Goal: Task Accomplishment & Management: Use online tool/utility

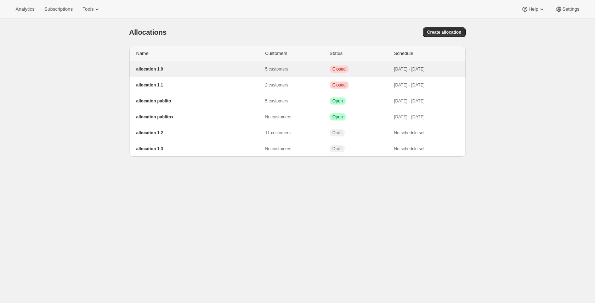
click at [183, 71] on p "allocation 1.0" at bounding box center [200, 69] width 129 height 6
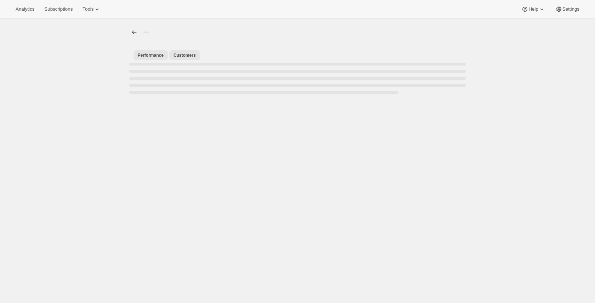
click at [183, 57] on span "Customers" at bounding box center [185, 55] width 22 height 6
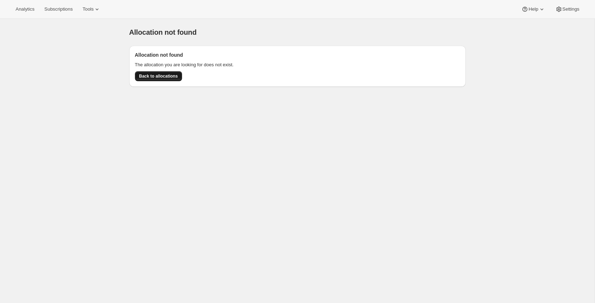
click at [157, 76] on span "Back to allocations" at bounding box center [158, 76] width 39 height 6
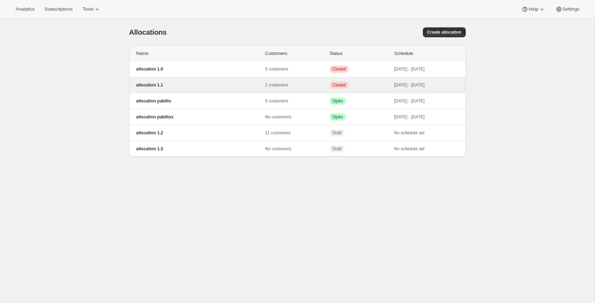
click at [254, 90] on div "allocation 1.1 2 customers Critical Closed Oct 1, 2025 - Oct 2, 2025" at bounding box center [297, 85] width 337 height 16
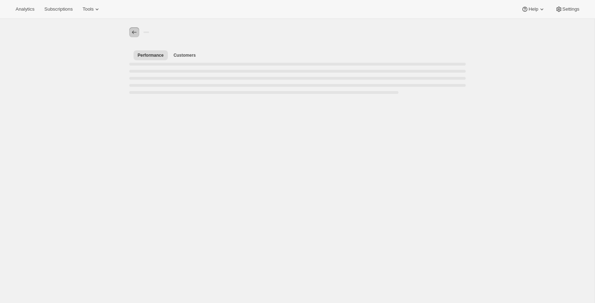
click at [135, 34] on icon "Allocations" at bounding box center [134, 32] width 7 height 7
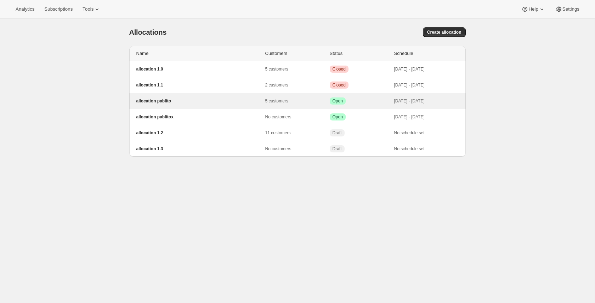
click at [186, 101] on p "allocation pablito" at bounding box center [200, 101] width 129 height 6
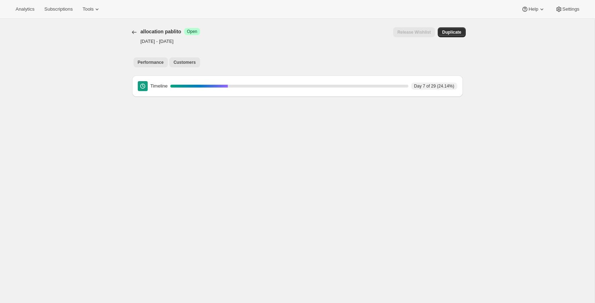
click at [188, 65] on span "Customers" at bounding box center [185, 63] width 22 height 6
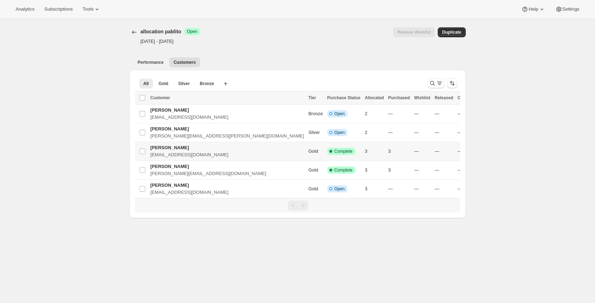
click at [225, 150] on td "Pablo Gumi pablo+pos1.3@awtomic.com" at bounding box center [228, 151] width 158 height 19
checkbox input "true"
click at [436, 98] on span "Release wishlist" at bounding box center [438, 98] width 33 height 6
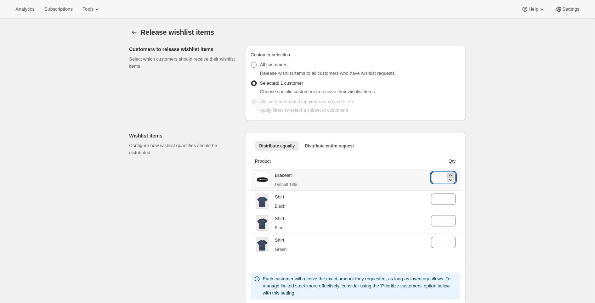
click at [451, 174] on icon at bounding box center [450, 175] width 7 height 7
type input "0"
click at [451, 174] on icon at bounding box center [450, 175] width 7 height 7
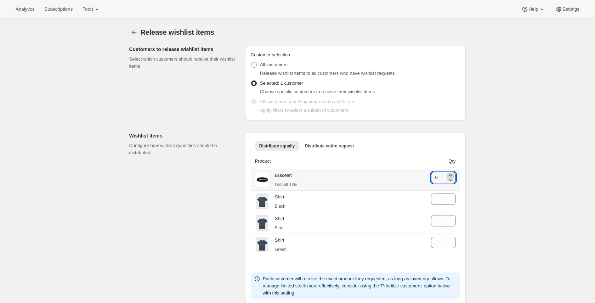
click at [451, 174] on icon at bounding box center [450, 175] width 7 height 7
click at [449, 196] on icon at bounding box center [450, 197] width 7 height 7
type input "0"
click at [449, 196] on icon at bounding box center [450, 197] width 7 height 7
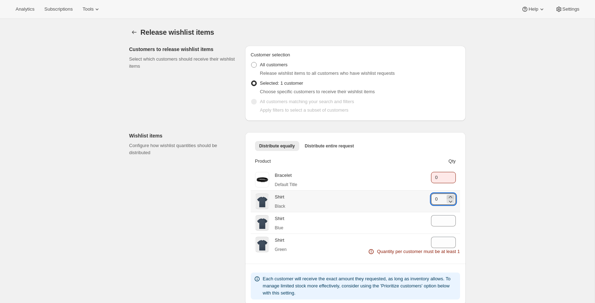
click at [450, 196] on icon at bounding box center [450, 197] width 7 height 7
click at [452, 173] on icon at bounding box center [450, 175] width 7 height 7
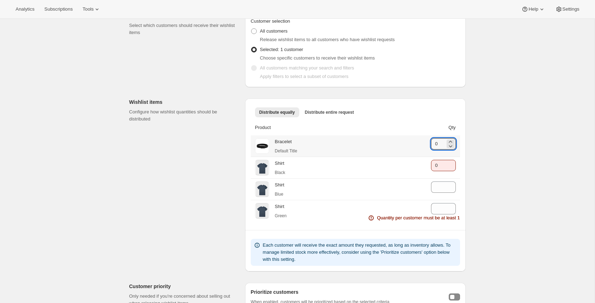
scroll to position [70, 0]
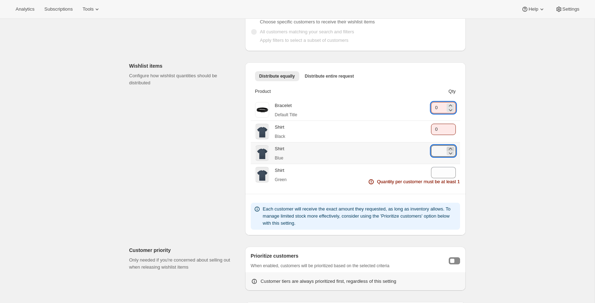
click at [453, 147] on icon at bounding box center [450, 148] width 7 height 7
type input "0"
click at [453, 147] on icon at bounding box center [450, 148] width 7 height 7
drag, startPoint x: 460, startPoint y: 173, endPoint x: 469, endPoint y: 171, distance: 8.8
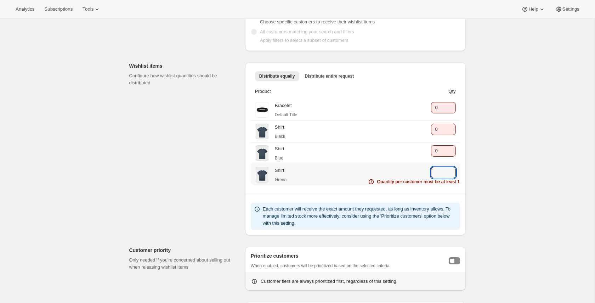
click at [460, 173] on div "Distribute equally Distribute entire request More views Distribute equally Dist…" at bounding box center [355, 148] width 221 height 173
click at [452, 167] on icon at bounding box center [450, 170] width 7 height 7
click at [476, 168] on div "Release wishlist items. This page is ready Release wishlist items Customers to …" at bounding box center [297, 162] width 595 height 427
click at [451, 177] on icon at bounding box center [450, 174] width 7 height 7
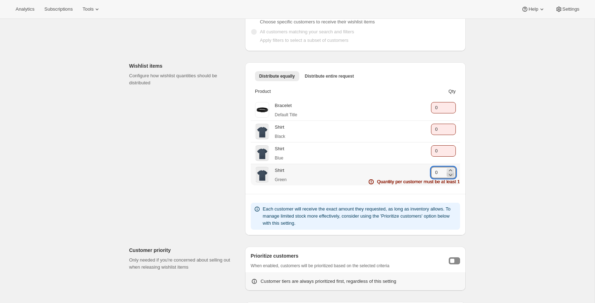
click at [452, 175] on icon at bounding box center [450, 174] width 7 height 7
type input "0"
click at [487, 174] on div "Release wishlist items. This page is ready Release wishlist items Customers to …" at bounding box center [297, 162] width 595 height 427
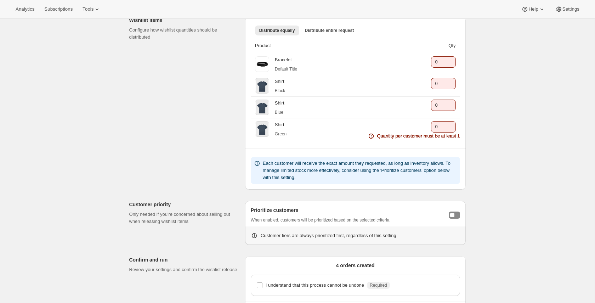
scroll to position [143, 0]
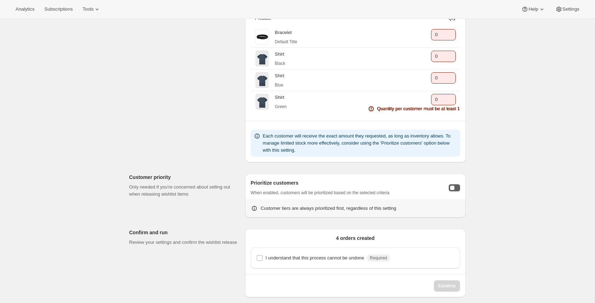
click at [452, 188] on button "Toggle customer prioritization" at bounding box center [454, 187] width 11 height 7
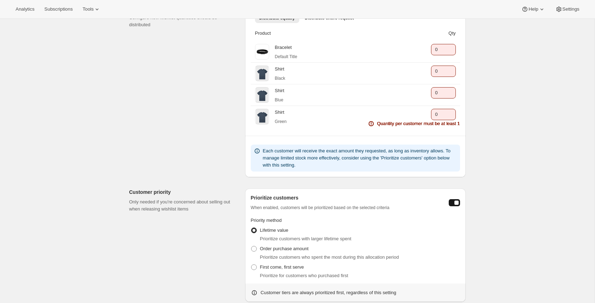
scroll to position [212, 0]
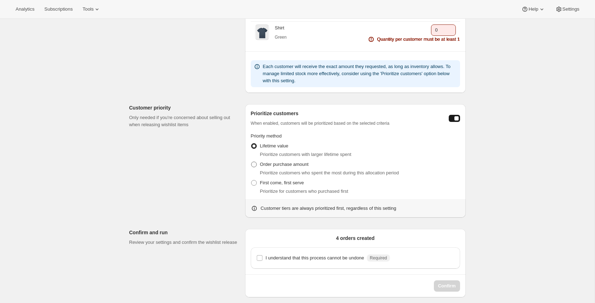
click at [281, 163] on span "Order purchase amount" at bounding box center [284, 164] width 49 height 5
click at [252, 162] on input "Order purchase amount" at bounding box center [251, 162] width 0 height 0
radio input "true"
click at [369, 263] on div "I understand that this process cannot be undone Required" at bounding box center [355, 257] width 209 height 21
click at [360, 258] on p "I understand that this process cannot be undone" at bounding box center [315, 257] width 99 height 7
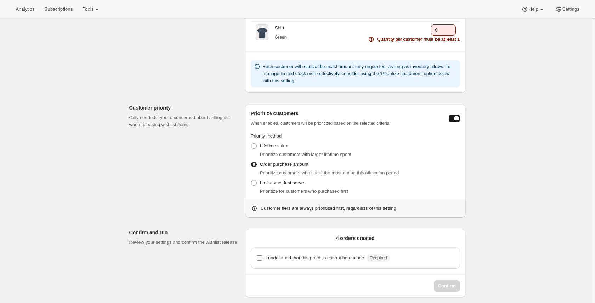
click at [263, 258] on input "I understand that this process cannot be undone Required" at bounding box center [260, 258] width 6 height 6
checkbox input "true"
click at [444, 285] on span "Confirm" at bounding box center [447, 285] width 18 height 7
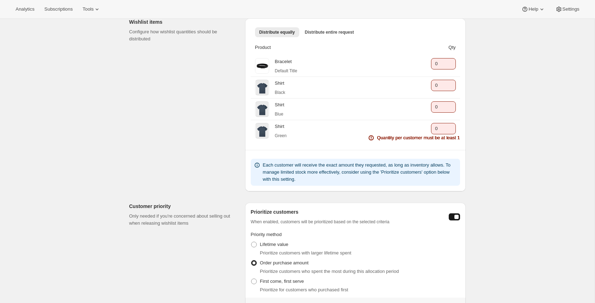
scroll to position [12, 0]
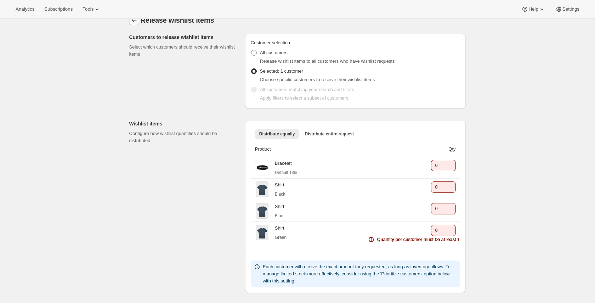
click at [133, 22] on icon "Back to allocation" at bounding box center [134, 20] width 7 height 7
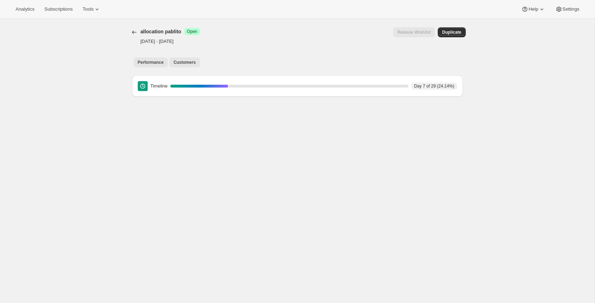
click at [197, 65] on button "Customers" at bounding box center [184, 62] width 31 height 10
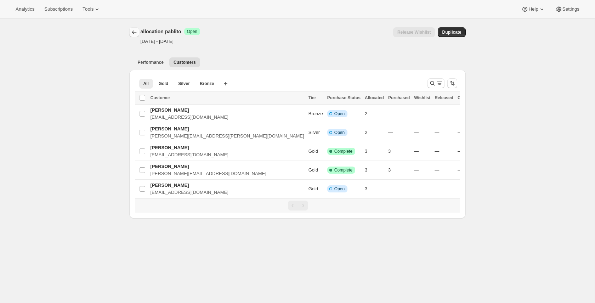
click at [134, 34] on icon "Allocations" at bounding box center [134, 32] width 7 height 7
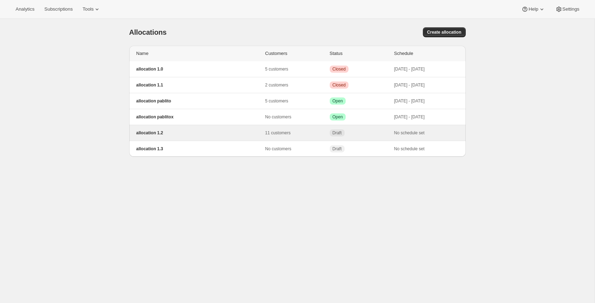
click at [217, 132] on p "allocation 1.2" at bounding box center [200, 133] width 129 height 6
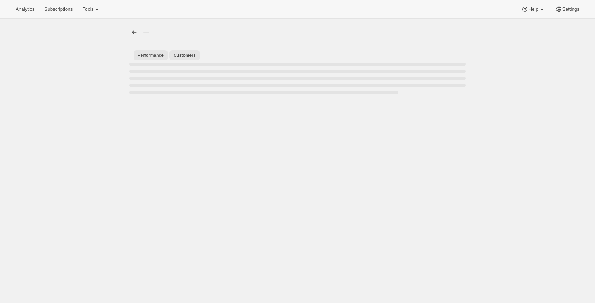
click at [182, 55] on span "Customers" at bounding box center [185, 55] width 22 height 6
click at [129, 33] on div at bounding box center [134, 32] width 11 height 10
click at [132, 33] on icon "Allocations" at bounding box center [134, 32] width 7 height 7
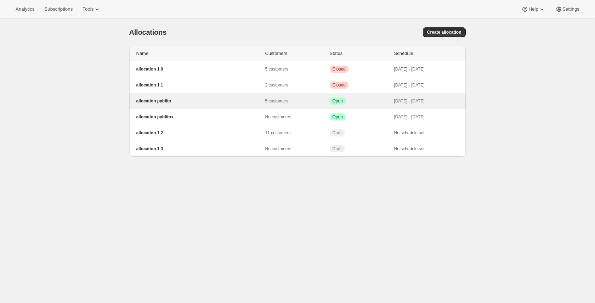
click at [190, 100] on p "allocation pablito" at bounding box center [200, 101] width 129 height 6
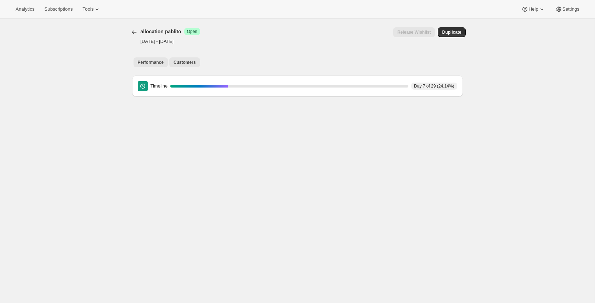
click at [186, 66] on button "Customers" at bounding box center [184, 62] width 31 height 10
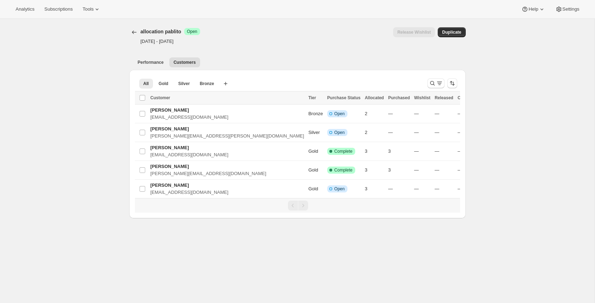
click at [128, 30] on div "[object Object]. This page is ready allocation pablito Success Open Oct 1, 2025…" at bounding box center [298, 119] width 354 height 200
click at [140, 31] on div at bounding box center [134, 32] width 11 height 10
click at [134, 33] on icon "Allocations" at bounding box center [134, 32] width 7 height 7
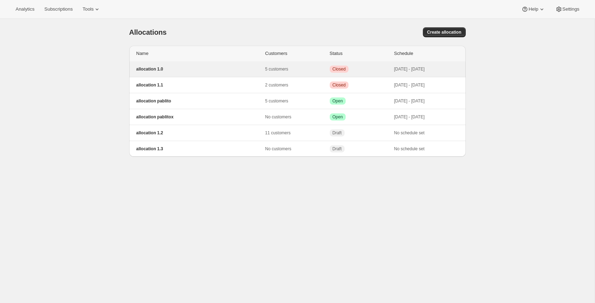
click at [170, 67] on p "allocation 1.0" at bounding box center [200, 69] width 129 height 6
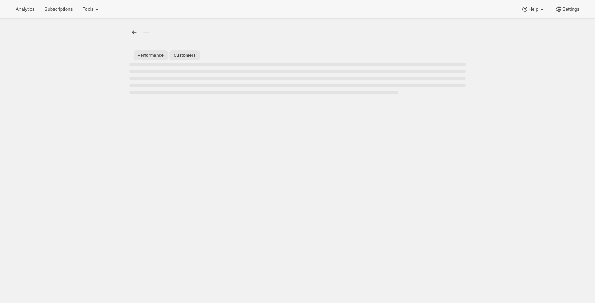
click at [179, 60] on button "Customers" at bounding box center [184, 55] width 31 height 10
click at [135, 31] on icon "Allocations" at bounding box center [134, 32] width 7 height 7
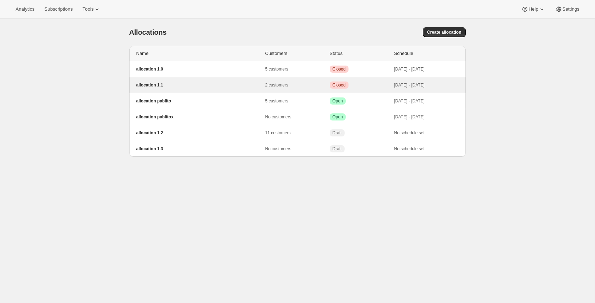
click at [202, 82] on p "allocation 1.1" at bounding box center [200, 85] width 129 height 6
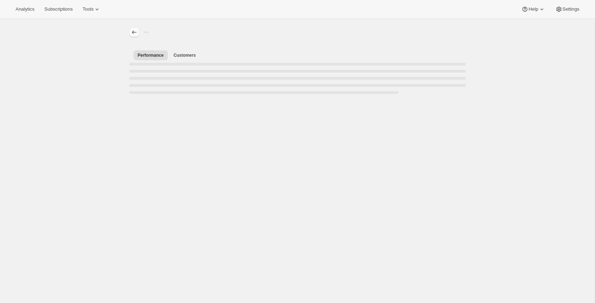
click at [134, 33] on icon "Allocations" at bounding box center [134, 32] width 7 height 7
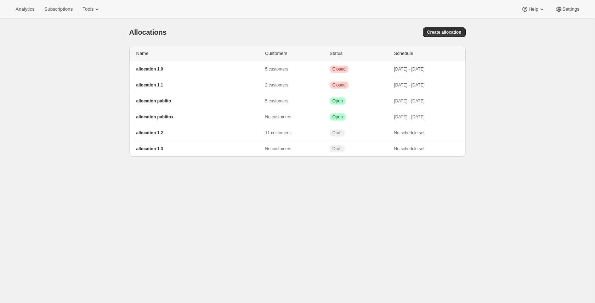
click at [116, 62] on div "[object Object]. This page is ready Allocations Create allocation Name Customer…" at bounding box center [297, 170] width 595 height 303
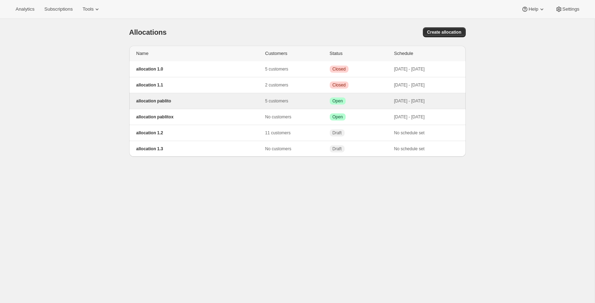
click at [227, 99] on p "allocation pablito" at bounding box center [200, 101] width 129 height 6
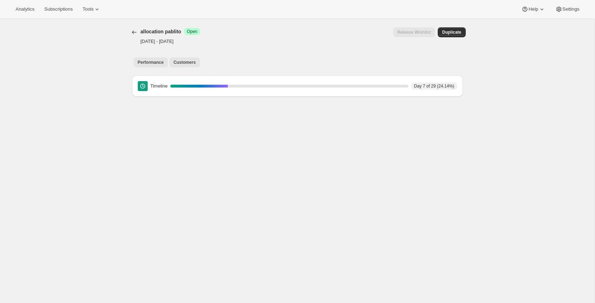
click at [187, 60] on span "Customers" at bounding box center [185, 63] width 22 height 6
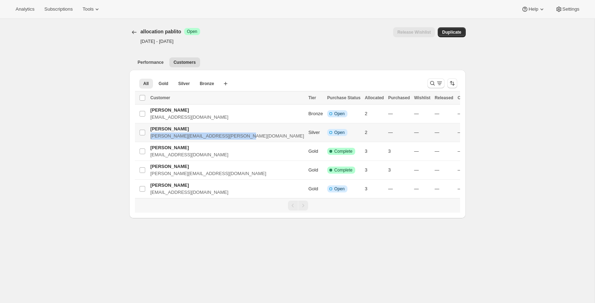
drag, startPoint x: 150, startPoint y: 137, endPoint x: 241, endPoint y: 137, distance: 90.4
click at [241, 137] on p "pablo.gumilla+babdiscounted@gmail.com" at bounding box center [228, 136] width 154 height 7
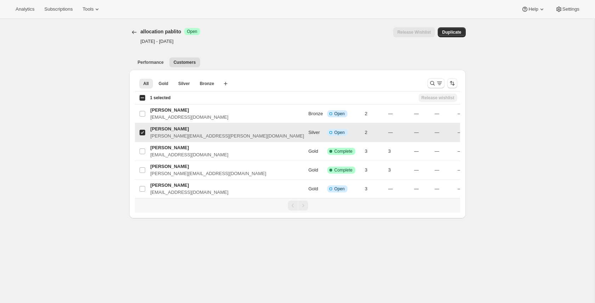
copy p "[PERSON_NAME][EMAIL_ADDRESS][PERSON_NAME][DOMAIN_NAME]"
click at [70, 123] on div "[object Object]. This page is ready allocation pablito Success Open Oct 1, 2025…" at bounding box center [297, 170] width 595 height 303
drag, startPoint x: 109, startPoint y: 123, endPoint x: 138, endPoint y: 130, distance: 29.5
click at [111, 123] on div "[object Object]. This page is ready allocation pablito Success Open Oct 1, 2025…" at bounding box center [297, 170] width 595 height 303
click at [145, 132] on input "Select Item" at bounding box center [143, 133] width 6 height 6
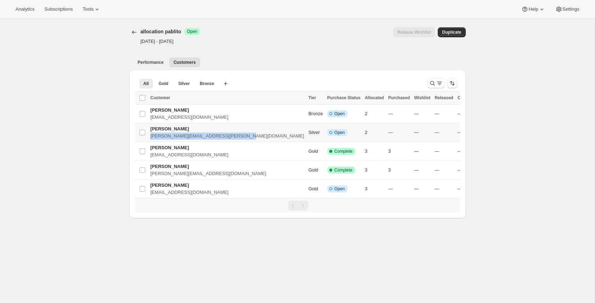
drag, startPoint x: 243, startPoint y: 136, endPoint x: 151, endPoint y: 139, distance: 91.8
click at [151, 139] on p "[PERSON_NAME][EMAIL_ADDRESS][PERSON_NAME][DOMAIN_NAME]" at bounding box center [228, 136] width 154 height 7
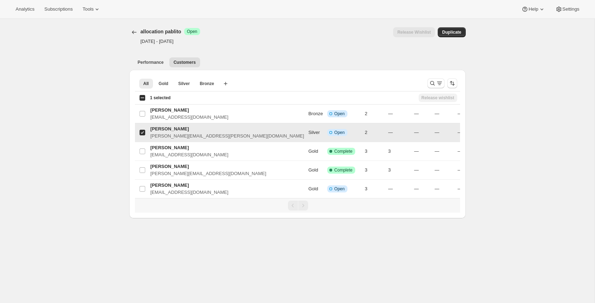
copy p "[PERSON_NAME][EMAIL_ADDRESS][PERSON_NAME][DOMAIN_NAME]"
click at [105, 134] on div "[object Object]. This page is ready allocation pablito Success Open Oct 1, 2025…" at bounding box center [297, 170] width 595 height 303
drag, startPoint x: 150, startPoint y: 137, endPoint x: 205, endPoint y: 138, distance: 54.6
click at [205, 138] on p "[PERSON_NAME][EMAIL_ADDRESS][PERSON_NAME][DOMAIN_NAME]" at bounding box center [228, 136] width 154 height 7
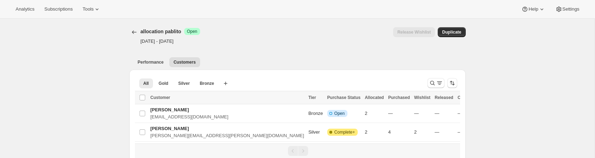
click at [60, 95] on div "[object Object]. This page is ready allocation pablito Success Open Oct 1, 2025…" at bounding box center [297, 119] width 595 height 200
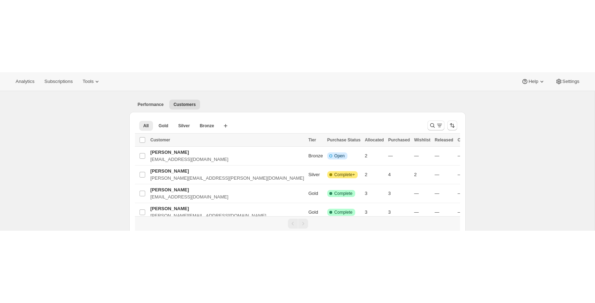
scroll to position [19, 0]
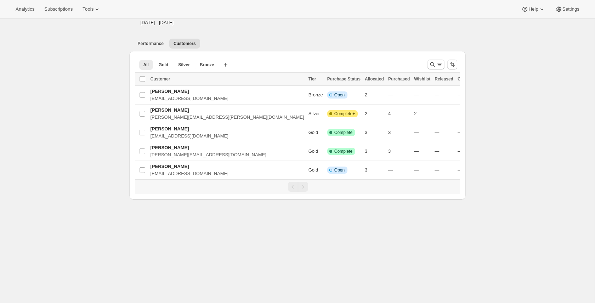
click at [490, 131] on div "[object Object]. This page is ready allocation pablito Success Open Oct 1, 2025…" at bounding box center [297, 151] width 595 height 303
click at [138, 114] on td "Select Item" at bounding box center [141, 114] width 13 height 19
checkbox input "true"
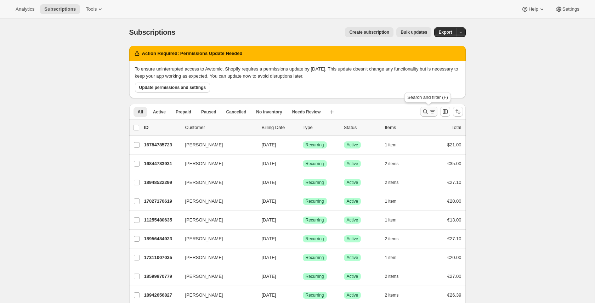
click at [429, 113] on icon "Search and filter results" at bounding box center [432, 111] width 7 height 7
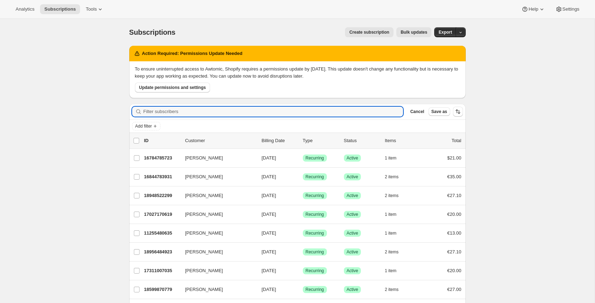
type input "[URL][DOMAIN_NAME]"
click at [252, 114] on input "Filter subscribers" at bounding box center [274, 112] width 260 height 10
paste input "pablo.gumilla+babdiscounted@gmail.com"
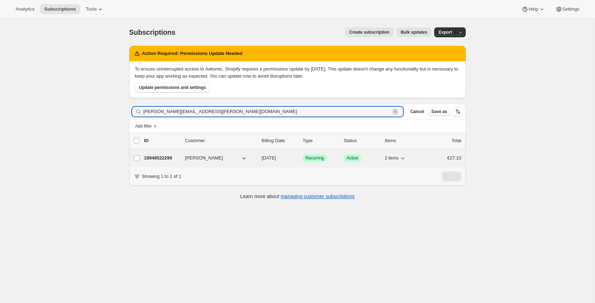
type input "pablo.gumilla+babdiscounted@gmail.com"
click at [172, 163] on div "18948522299 Pablo Gumilla 10/08/2025 Success Recurring Success Active 2 items €…" at bounding box center [303, 158] width 318 height 10
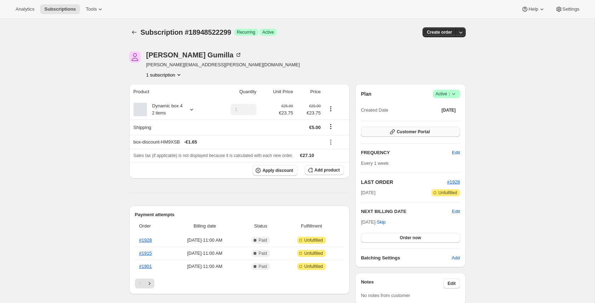
click at [432, 133] on button "Customer Portal" at bounding box center [410, 132] width 99 height 10
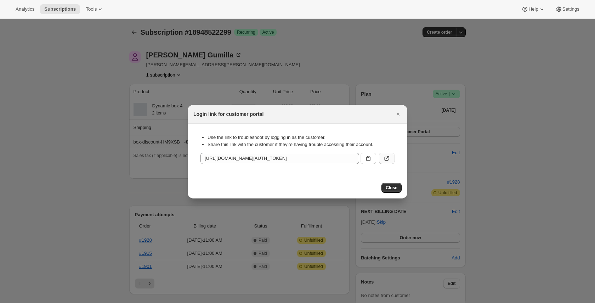
click at [390, 159] on icon ":rjp:" at bounding box center [386, 158] width 7 height 7
click at [389, 158] on icon ":rjp:" at bounding box center [386, 158] width 7 height 7
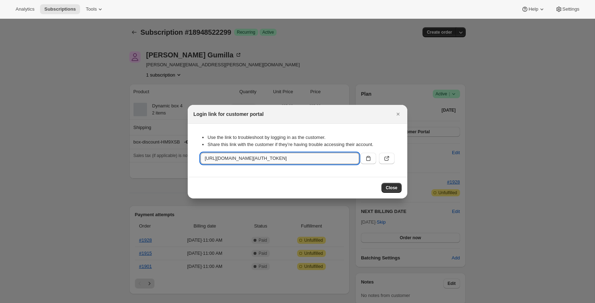
click at [330, 160] on input "https://pablo-qa-1.myshopify.com/tools/bundle-subscriptions?authToken=eyJhbGciO…" at bounding box center [280, 158] width 159 height 11
click at [346, 159] on input "https://pablo-qa-1.myshopify.com/tools/bundle-subscriptions?authToken=eyJhbGciO…" at bounding box center [280, 158] width 159 height 11
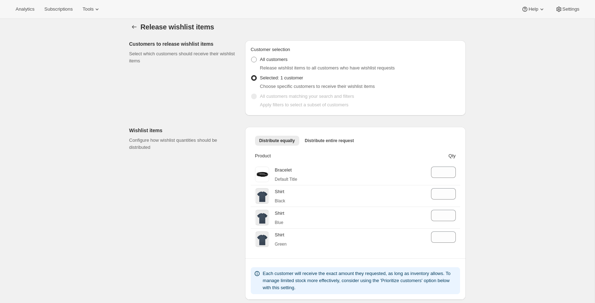
scroll to position [59, 0]
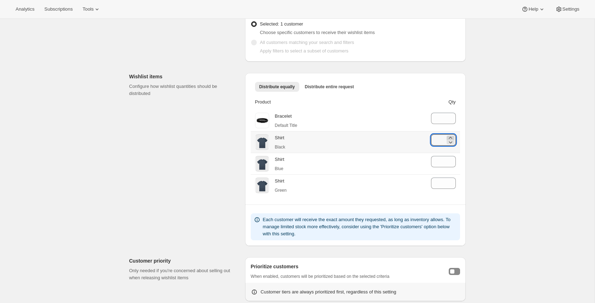
click at [450, 138] on icon at bounding box center [450, 137] width 7 height 7
type input "0"
click at [450, 138] on icon at bounding box center [450, 137] width 7 height 7
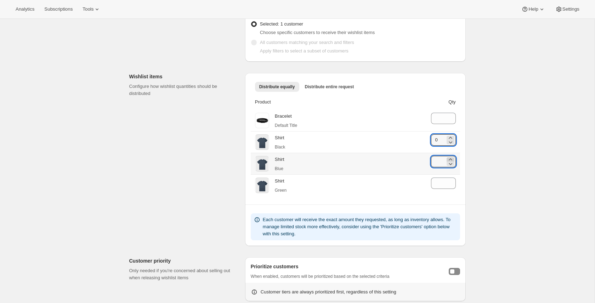
click at [449, 158] on icon at bounding box center [450, 159] width 7 height 7
type input "1"
click at [450, 158] on icon at bounding box center [450, 159] width 7 height 7
click at [453, 142] on icon at bounding box center [450, 142] width 7 height 7
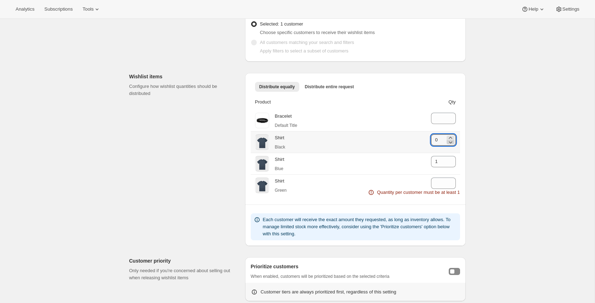
click at [453, 142] on icon at bounding box center [450, 142] width 7 height 7
click at [452, 179] on icon at bounding box center [450, 181] width 7 height 7
type input "0"
click at [452, 179] on icon at bounding box center [450, 181] width 7 height 7
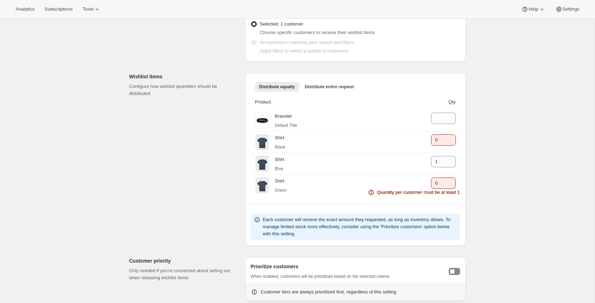
click at [493, 164] on div "Release wishlist items. This page is ready Release wishlist items Customers to …" at bounding box center [297, 173] width 595 height 427
click at [499, 146] on div "Release wishlist items. This page is ready Release wishlist items Customers to …" at bounding box center [297, 173] width 595 height 427
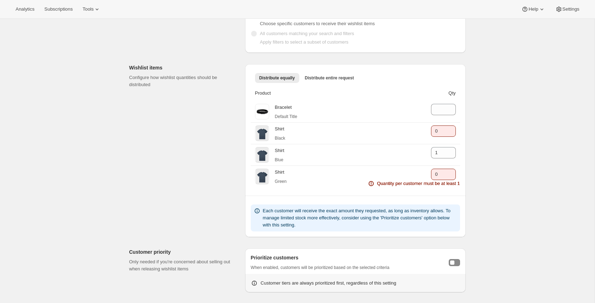
scroll to position [143, 0]
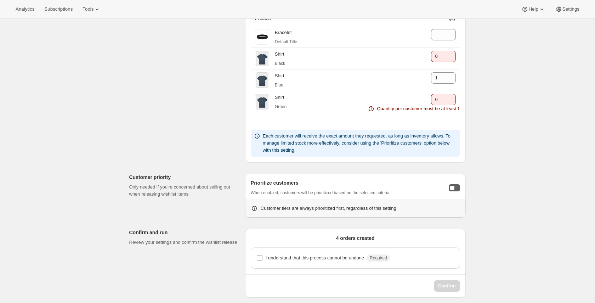
click at [455, 188] on button "Toggle customer prioritization" at bounding box center [454, 187] width 11 height 7
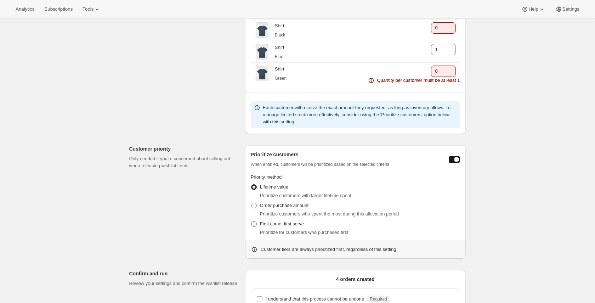
click at [276, 225] on span "First come, first serve" at bounding box center [282, 223] width 44 height 5
click at [252, 222] on input "First come, first serve" at bounding box center [251, 221] width 0 height 0
radio input "true"
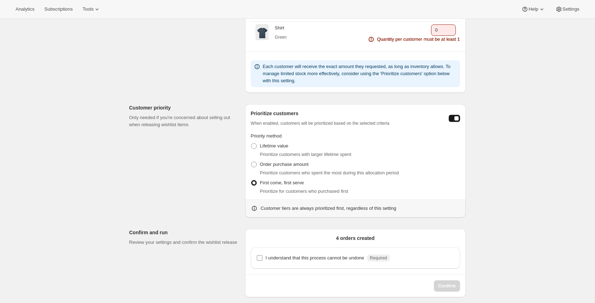
click at [301, 259] on p "I understand that this process cannot be undone" at bounding box center [315, 257] width 99 height 7
click at [263, 259] on input "I understand that this process cannot be undone Required" at bounding box center [260, 258] width 6 height 6
checkbox input "true"
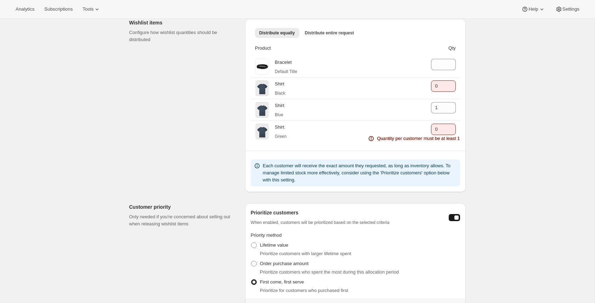
scroll to position [100, 0]
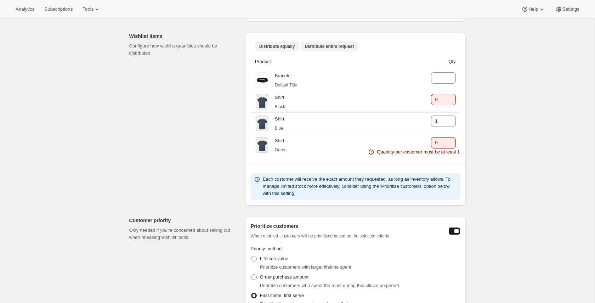
click at [340, 44] on span "Distribute entire request" at bounding box center [329, 47] width 49 height 6
click at [285, 46] on span "Distribute equally" at bounding box center [277, 47] width 36 height 6
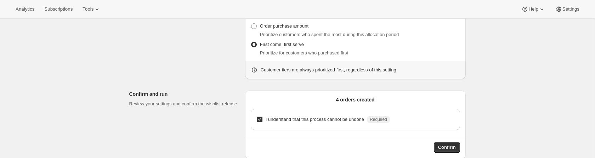
scroll to position [357, 0]
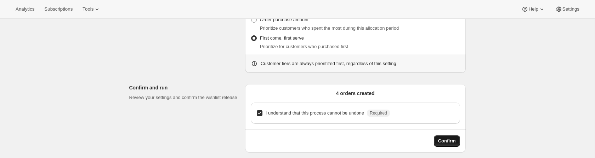
click at [447, 144] on span "Confirm" at bounding box center [447, 141] width 18 height 7
click at [454, 141] on span "Confirm" at bounding box center [447, 141] width 18 height 7
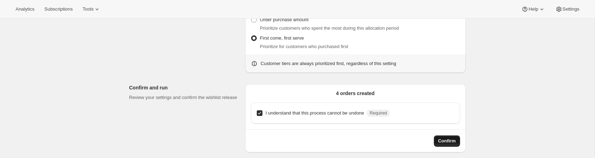
click at [454, 141] on span "Confirm" at bounding box center [447, 141] width 18 height 7
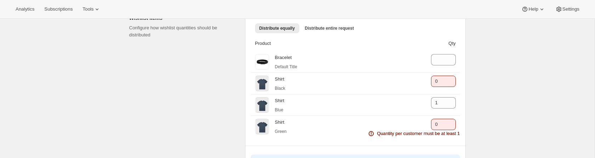
scroll to position [126, 0]
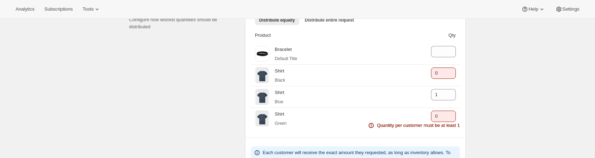
click at [344, 17] on div "Analytics Subscriptions Tools Help Settings" at bounding box center [297, 9] width 595 height 19
click at [345, 19] on span "Distribute entire request" at bounding box center [329, 20] width 49 height 6
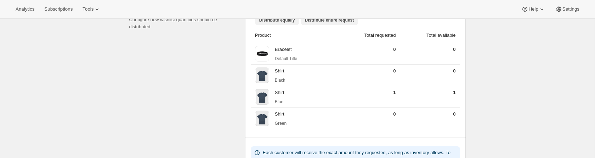
click at [290, 19] on span "Distribute equally" at bounding box center [277, 20] width 36 height 6
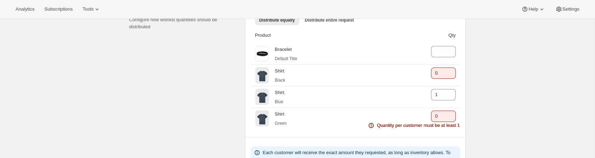
click at [186, 65] on div "Wishlist items Configure how wishlist quantities should be distributed Distribu…" at bounding box center [295, 90] width 342 height 179
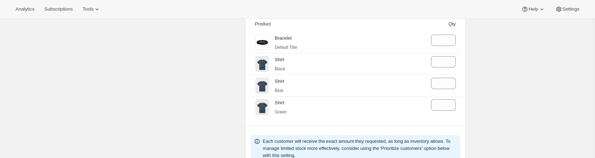
scroll to position [166, 0]
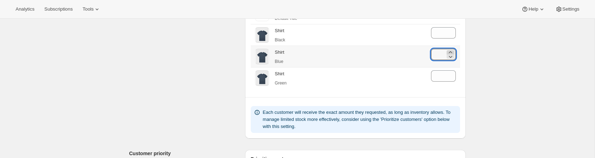
click at [451, 51] on icon at bounding box center [450, 52] width 7 height 7
type input "1"
click at [489, 53] on div "Release wishlist items. This page is ready Release wishlist items Customers to …" at bounding box center [297, 66] width 595 height 427
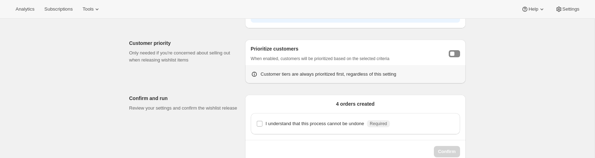
scroll to position [285, 0]
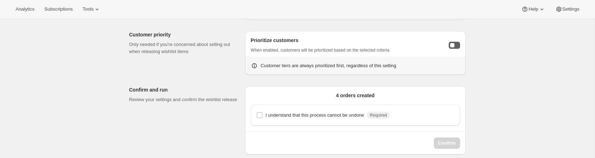
click at [454, 45] on div "Toggle customer prioritization" at bounding box center [452, 45] width 4 height 4
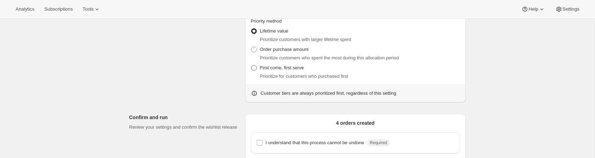
click at [295, 69] on span "First come, first serve" at bounding box center [282, 67] width 44 height 5
click at [252, 66] on input "First come, first serve" at bounding box center [251, 65] width 0 height 0
radio input "true"
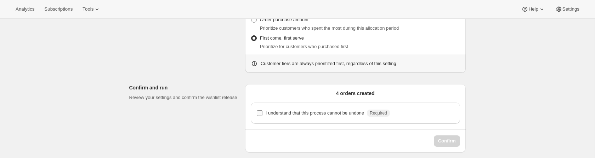
click at [297, 110] on p "I understand that this process cannot be undone" at bounding box center [315, 113] width 99 height 7
click at [263, 111] on input "I understand that this process cannot be undone Required" at bounding box center [260, 114] width 6 height 6
checkbox input "true"
click at [446, 145] on button "Confirm" at bounding box center [447, 141] width 26 height 11
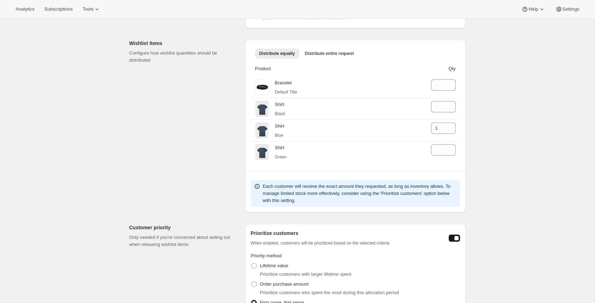
scroll to position [0, 0]
